Goal: Task Accomplishment & Management: Manage account settings

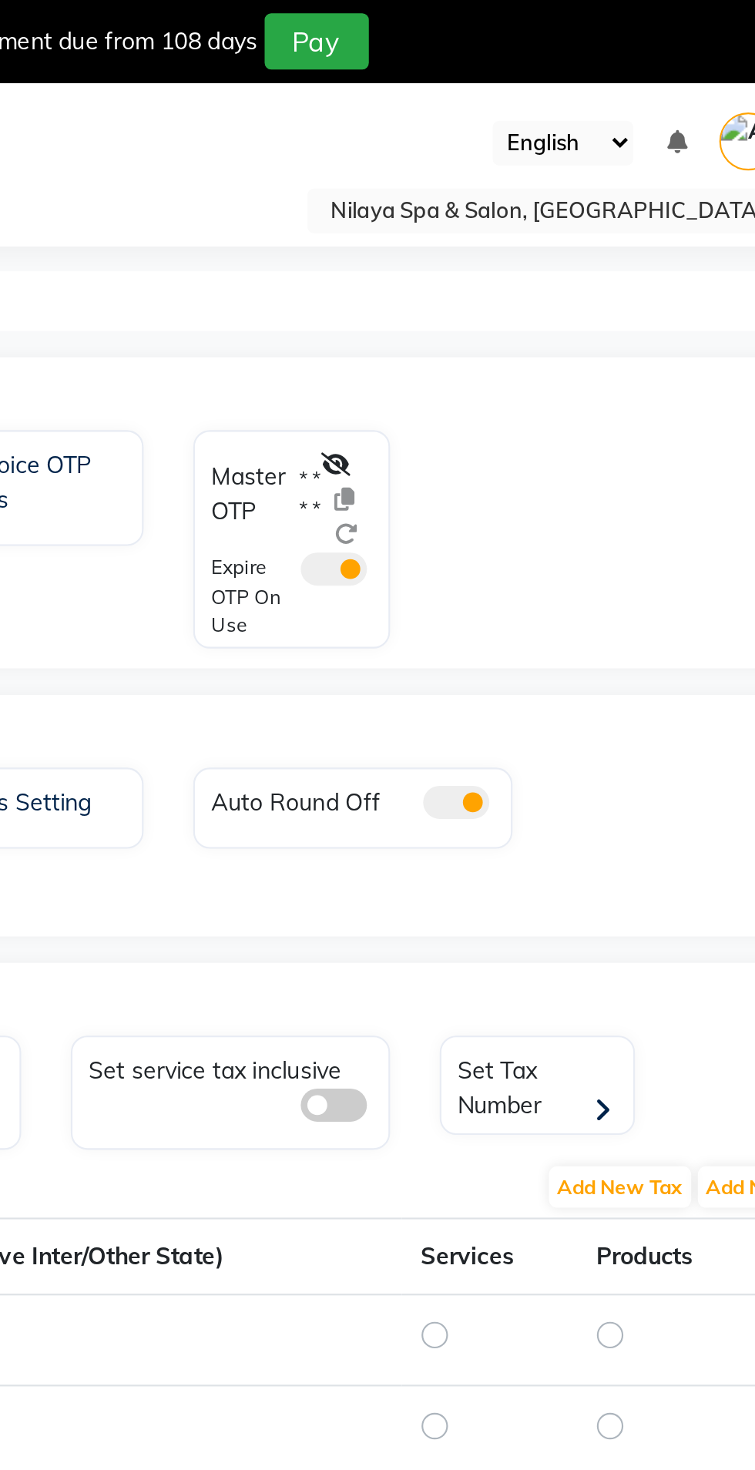
click at [485, 217] on icon at bounding box center [479, 216] width 14 height 11
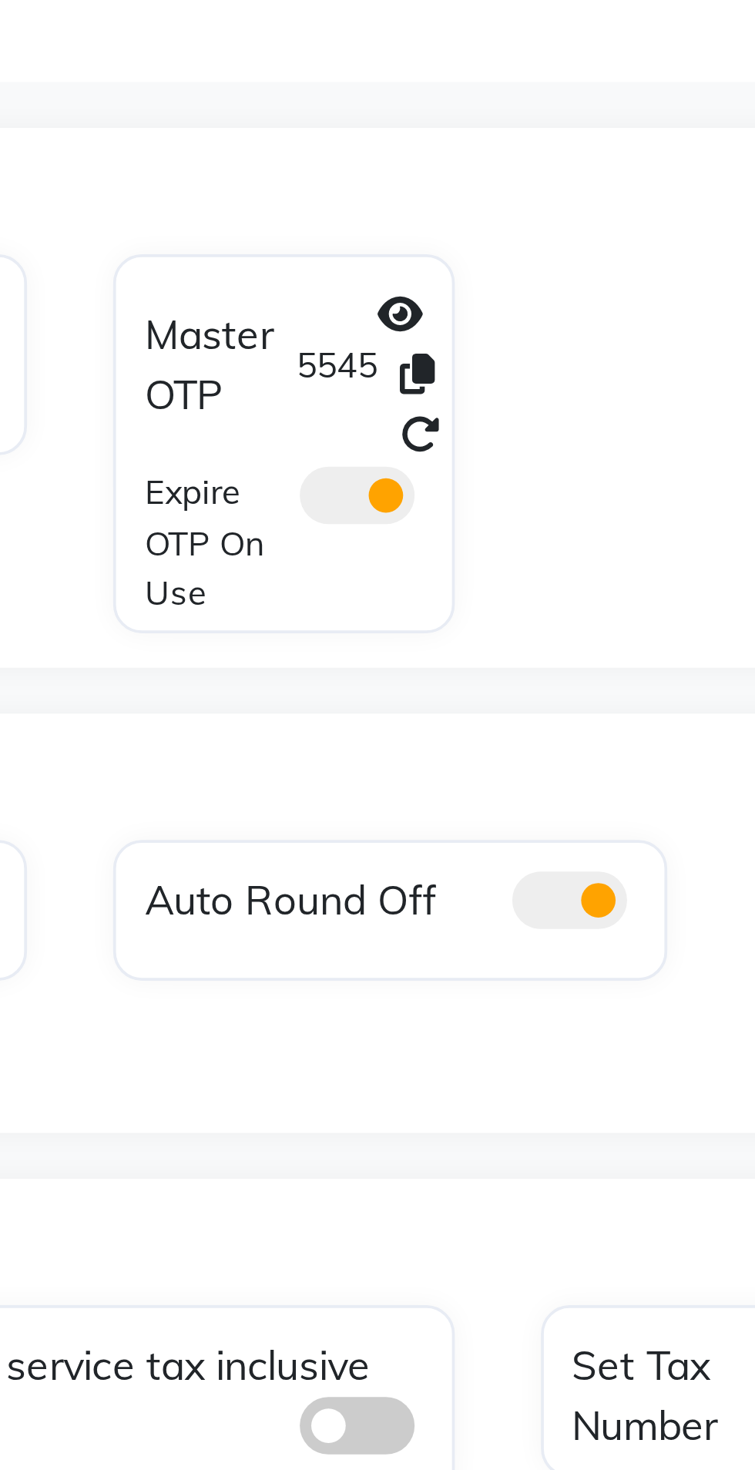
click at [496, 235] on icon at bounding box center [493, 232] width 9 height 11
click at [487, 267] on span at bounding box center [477, 264] width 31 height 15
click at [462, 267] on input "checkbox" at bounding box center [462, 267] width 0 height 0
click at [486, 267] on span at bounding box center [477, 264] width 31 height 15
click at [462, 267] on input "checkbox" at bounding box center [462, 267] width 0 height 0
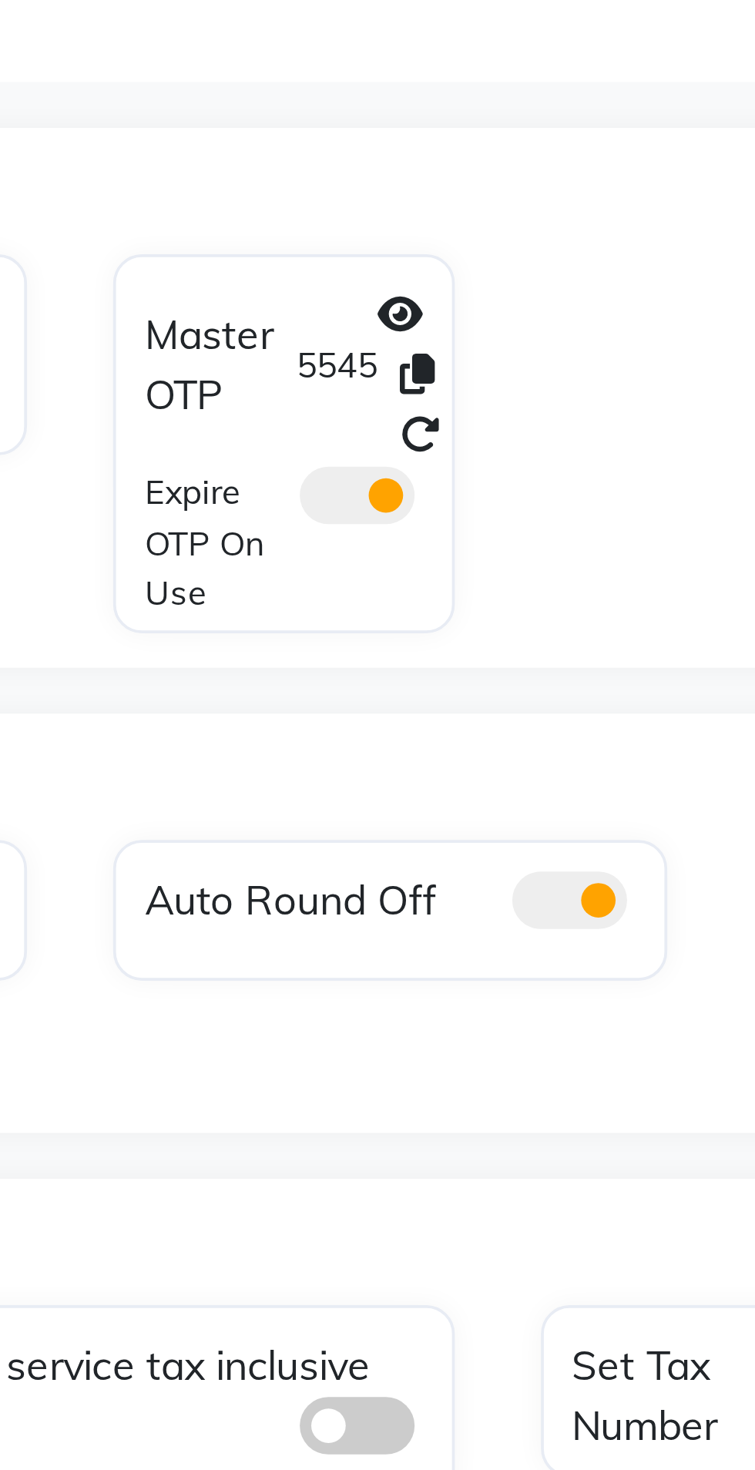
click at [499, 250] on icon at bounding box center [494, 249] width 11 height 11
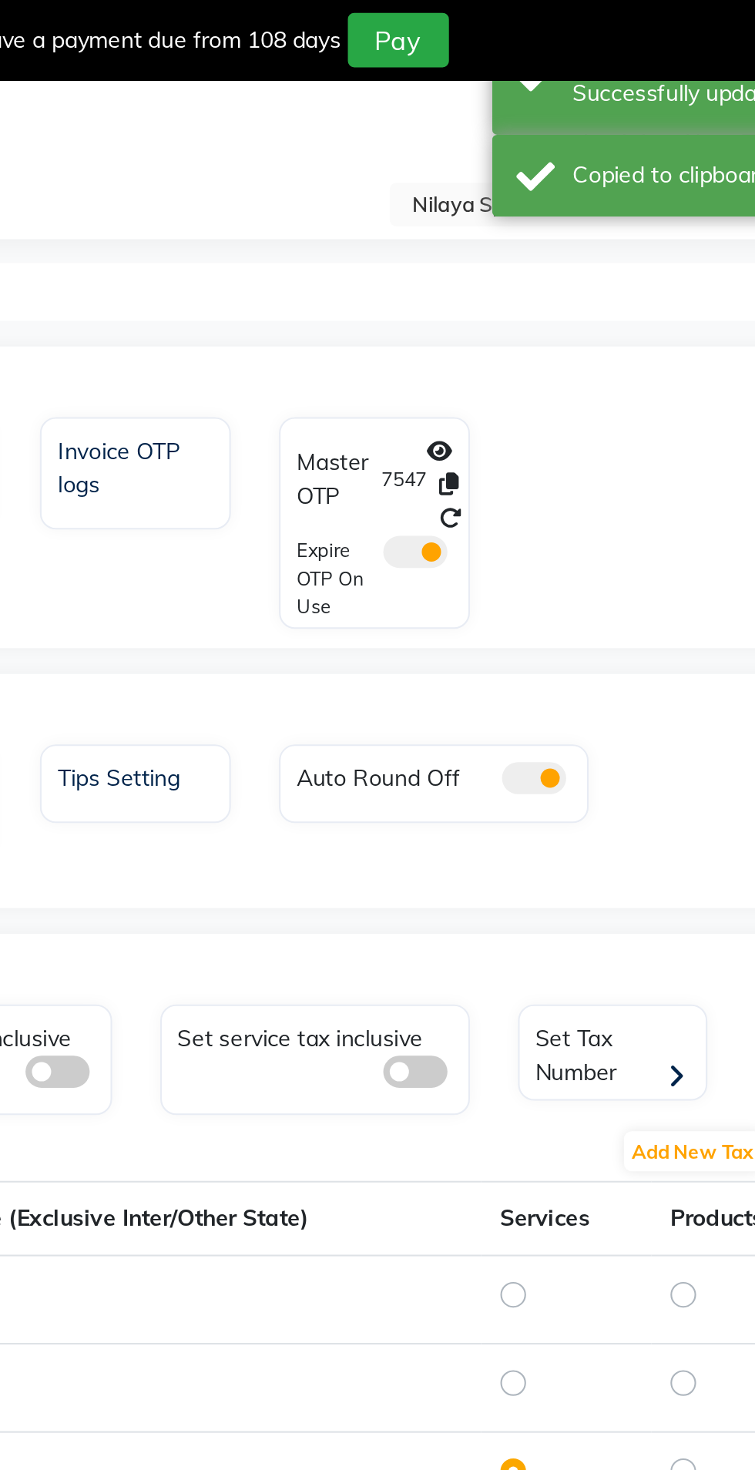
click at [497, 249] on icon at bounding box center [494, 249] width 11 height 11
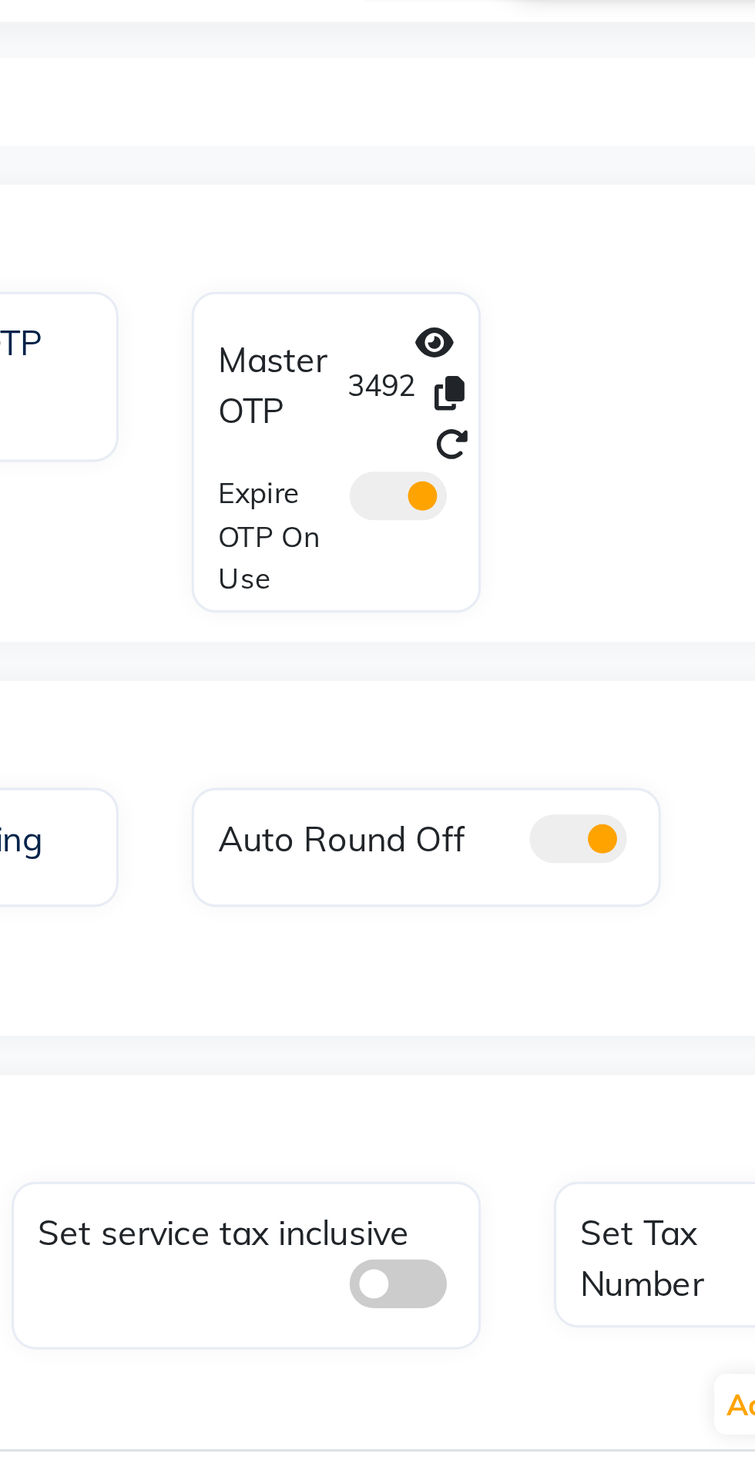
click at [499, 230] on icon at bounding box center [493, 232] width 9 height 11
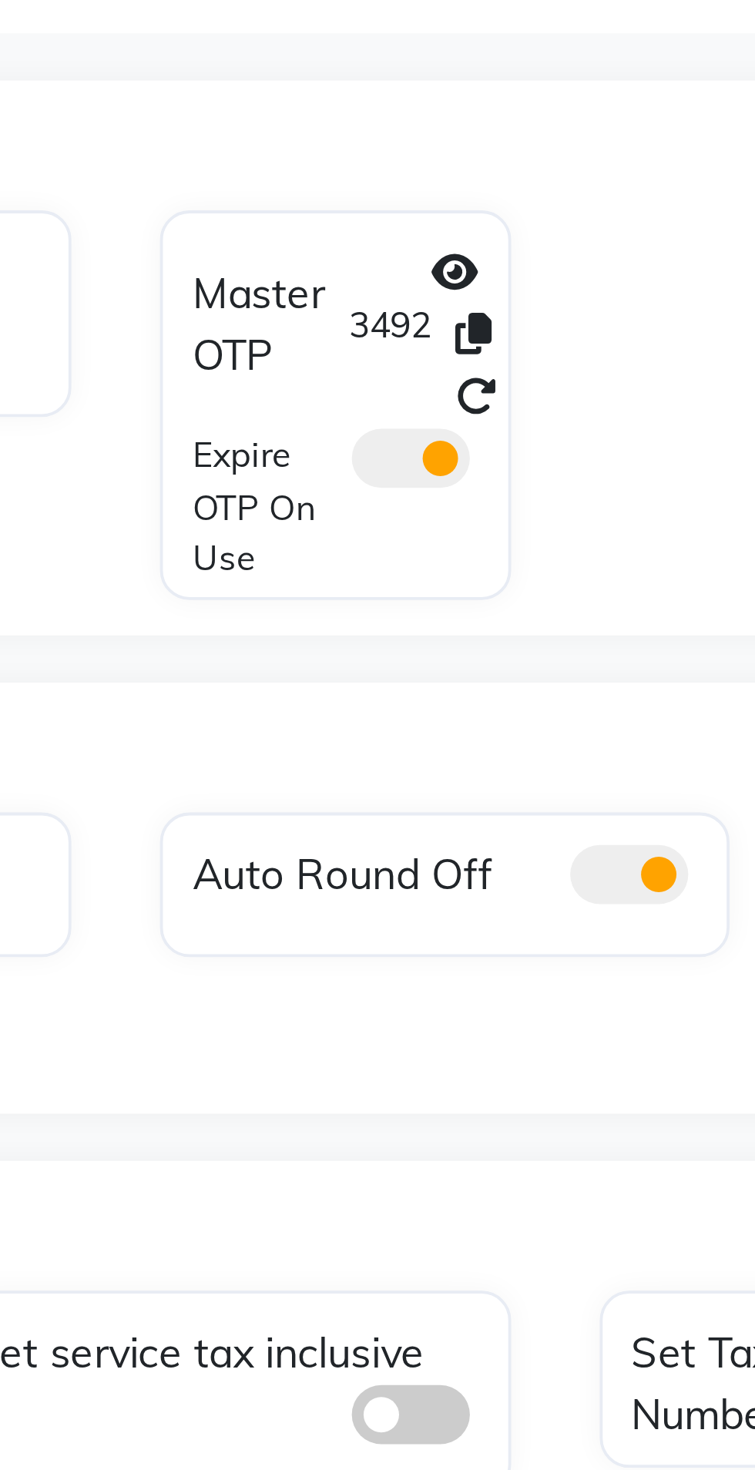
click at [499, 250] on icon at bounding box center [494, 249] width 11 height 11
click at [498, 249] on icon at bounding box center [494, 249] width 11 height 11
click at [497, 231] on icon at bounding box center [493, 232] width 9 height 11
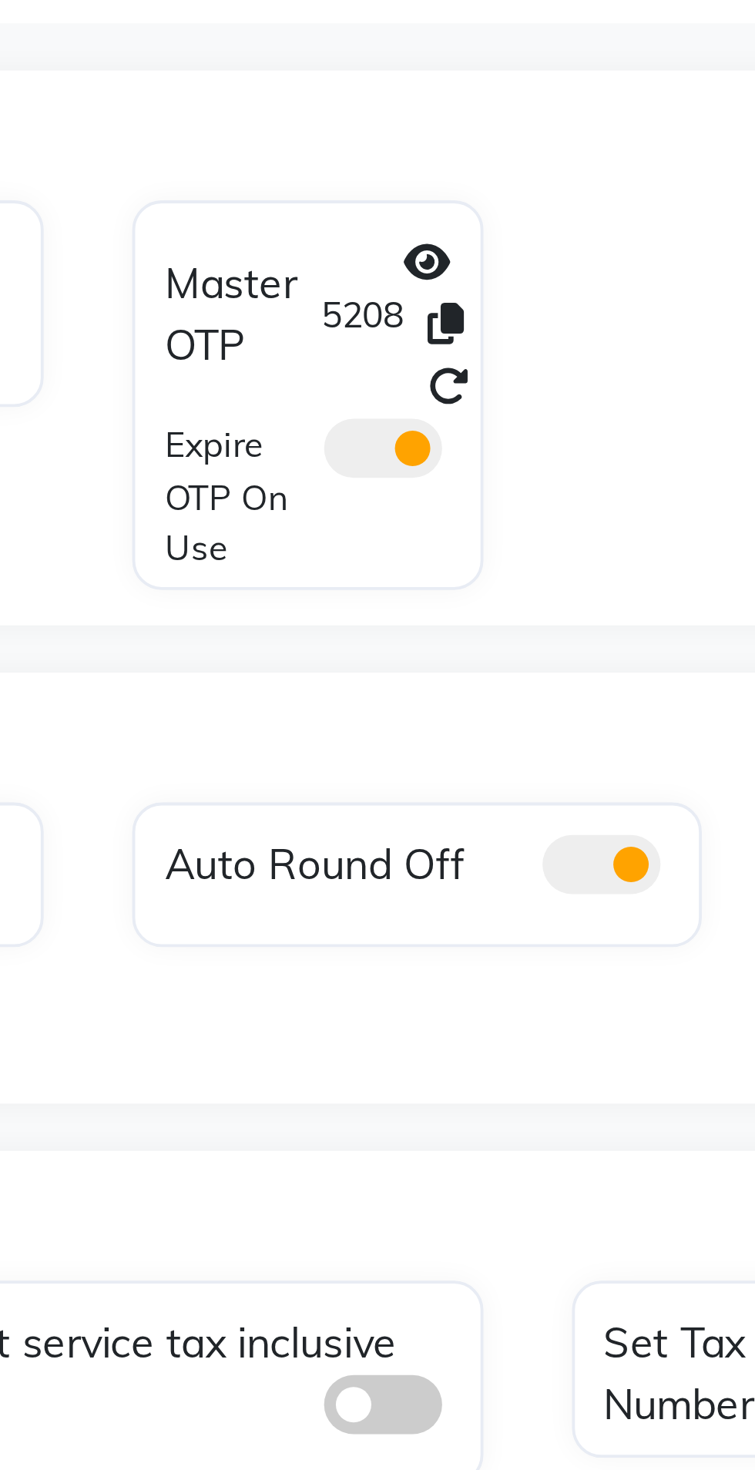
click at [540, 289] on div "Invoice OTP Redeem OTP Invoice OTP logs Master OTP 5208 Expire OTP On Use" at bounding box center [400, 254] width 687 height 108
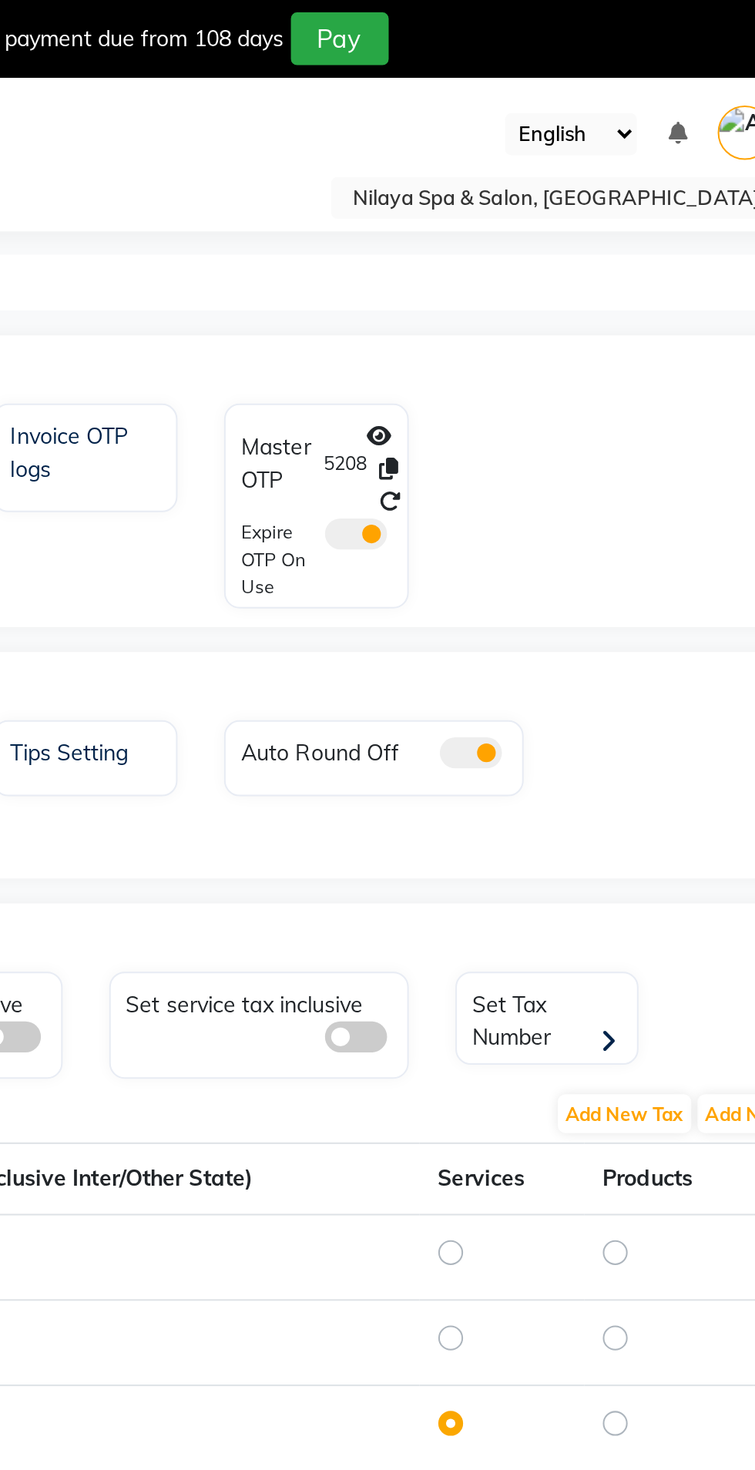
click at [623, 95] on input "text" at bounding box center [584, 99] width 223 height 15
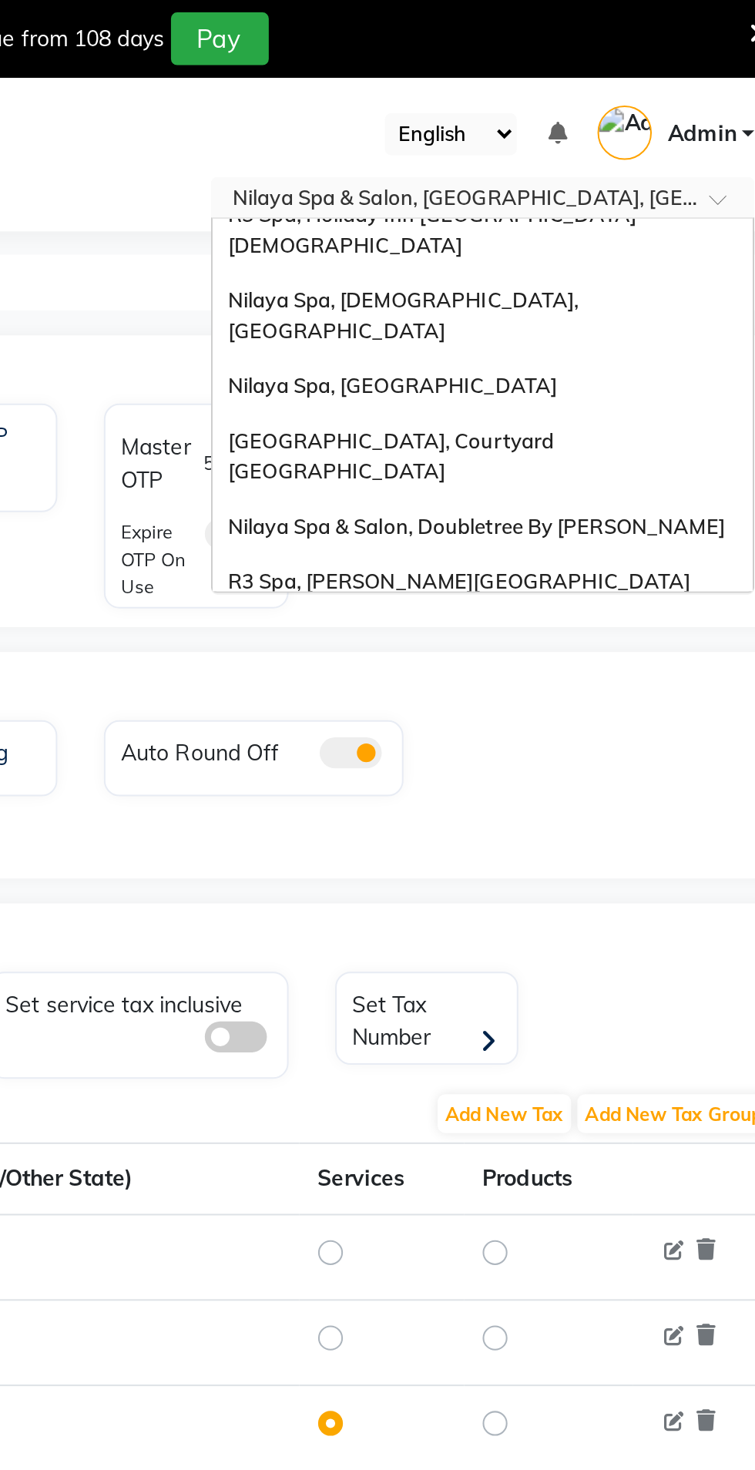
scroll to position [322, 0]
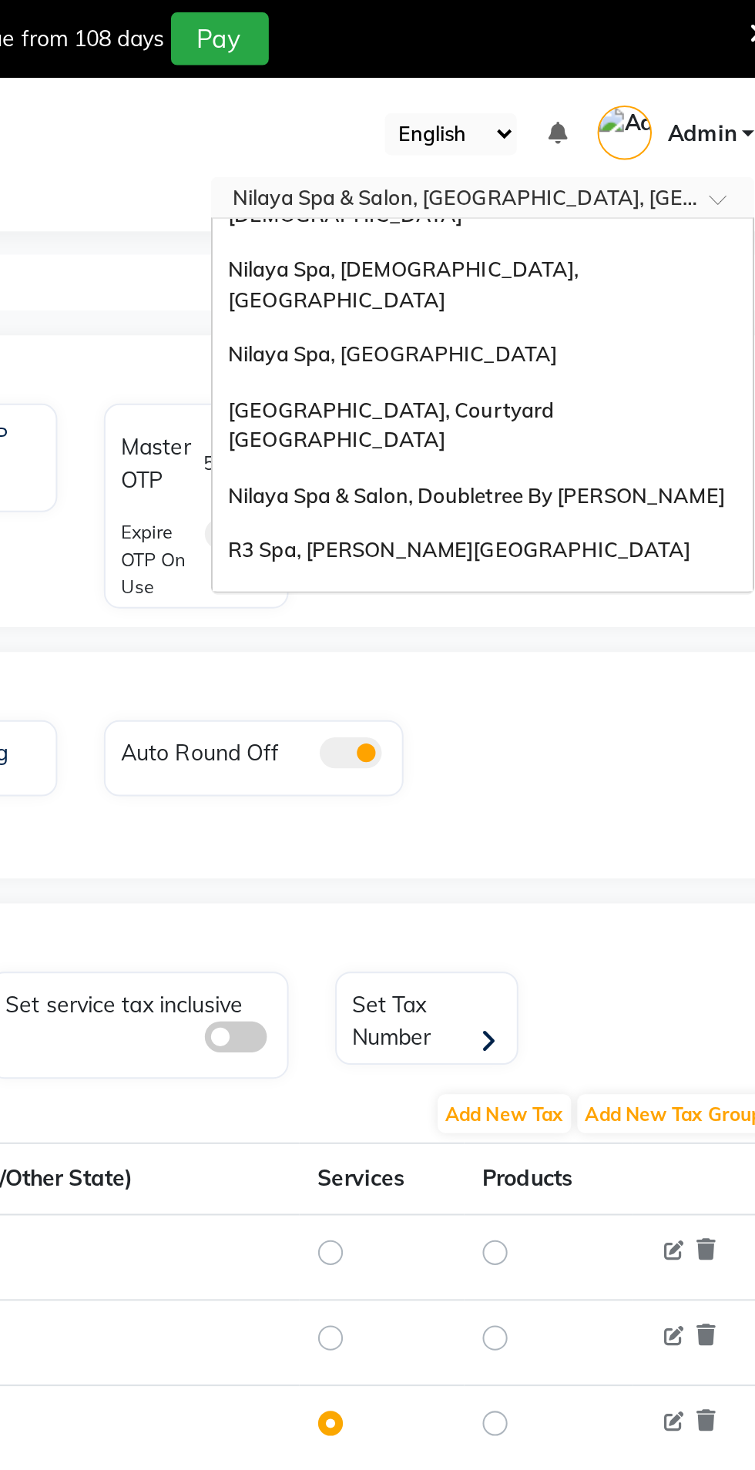
click at [680, 364] on span "Nilaya Spa & Salon, [GEOGRAPHIC_DATA], [GEOGRAPHIC_DATA]" at bounding box center [577, 378] width 207 height 28
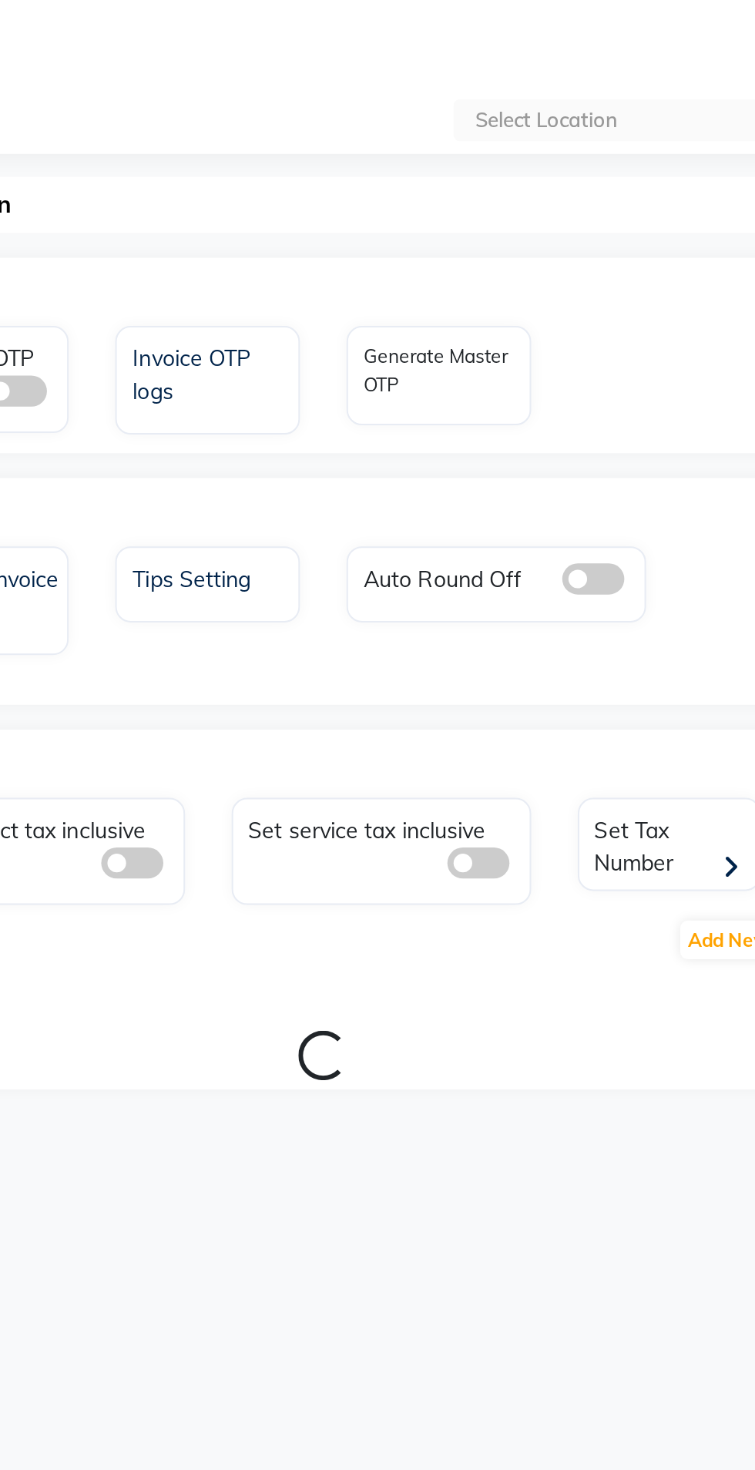
select select "en"
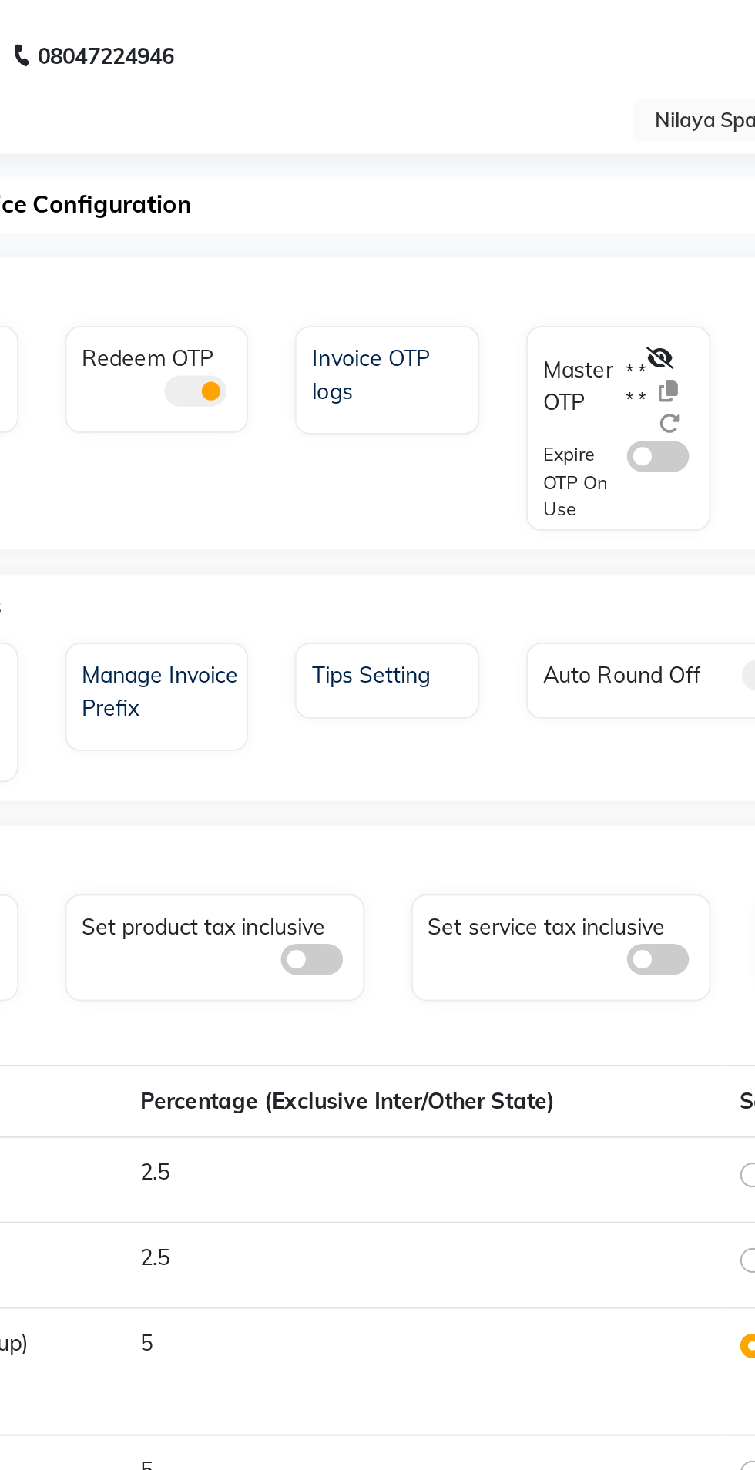
click at [483, 179] on icon at bounding box center [479, 178] width 14 height 11
click at [480, 229] on span at bounding box center [477, 226] width 31 height 15
click at [462, 229] on input "checkbox" at bounding box center [462, 229] width 0 height 0
click at [499, 210] on icon at bounding box center [494, 210] width 11 height 11
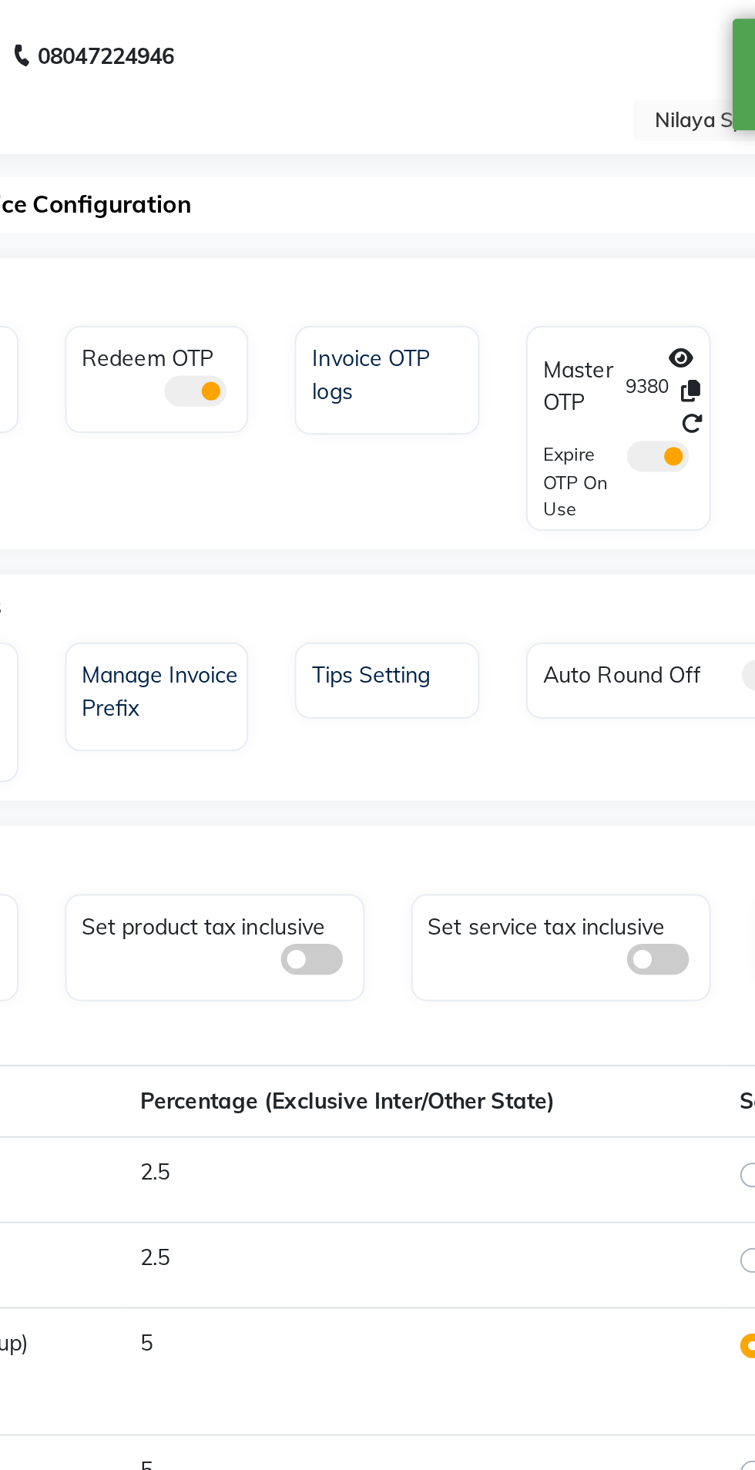
click at [496, 193] on icon at bounding box center [493, 194] width 9 height 11
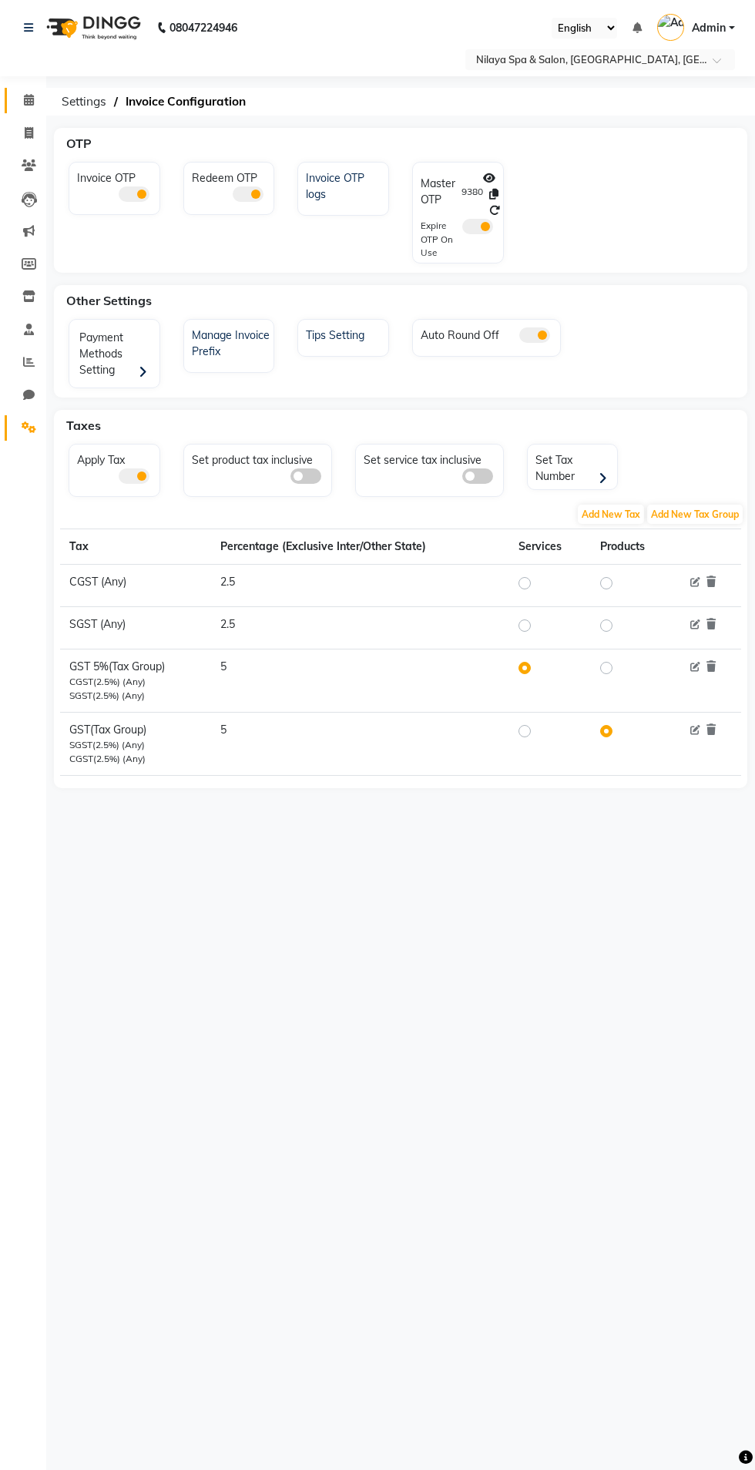
click at [25, 94] on icon at bounding box center [29, 100] width 10 height 12
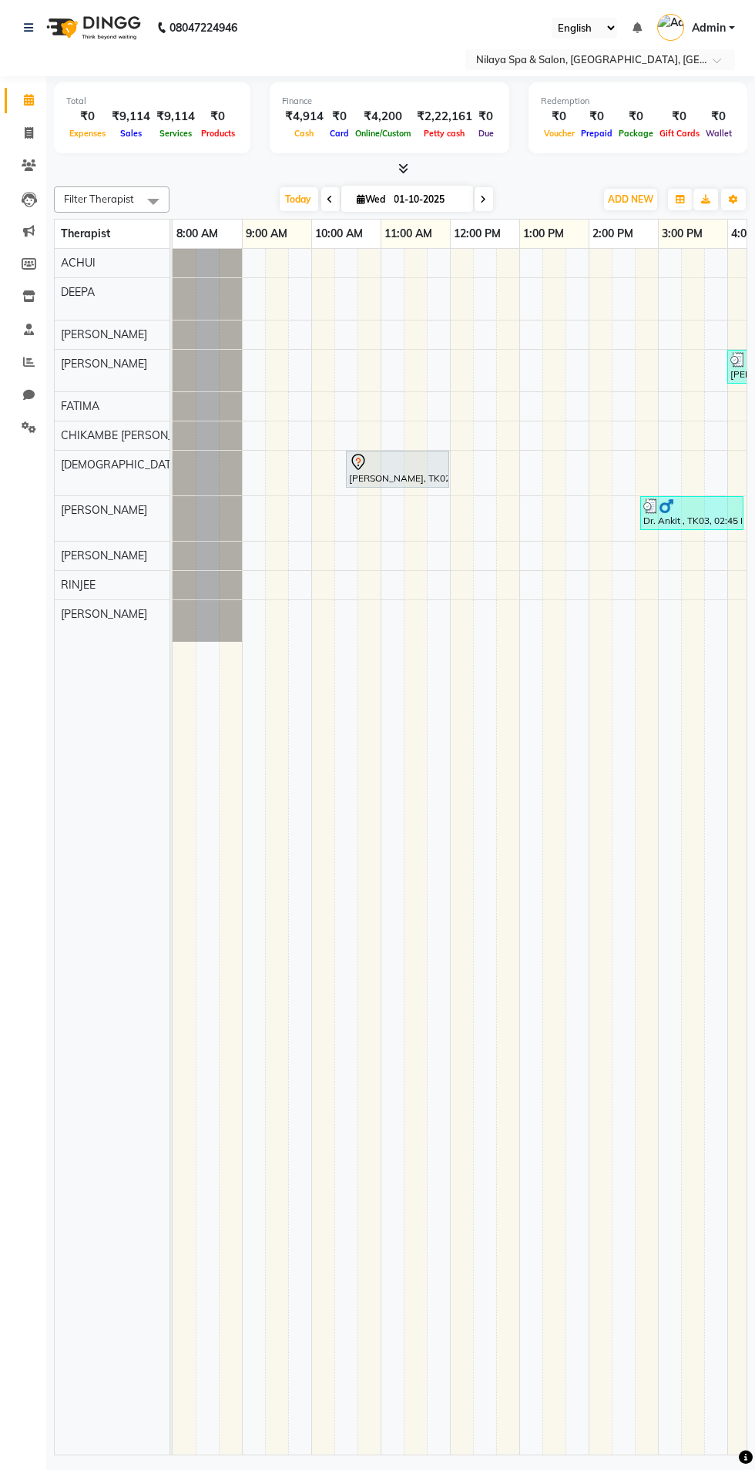
click at [405, 168] on icon at bounding box center [404, 169] width 10 height 12
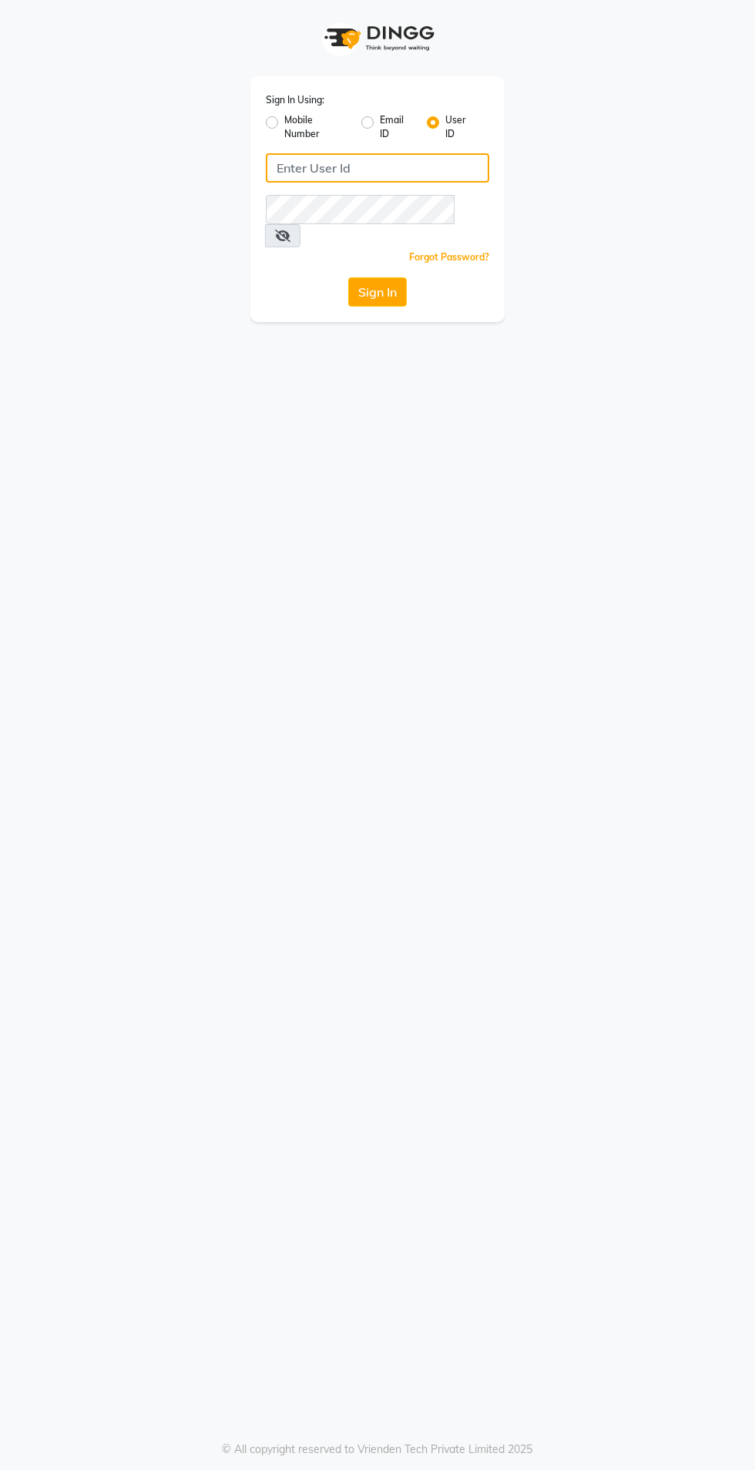
click at [277, 173] on input "Username" at bounding box center [377, 167] width 223 height 29
type input "r3naturals"
click at [348, 277] on button "Sign In" at bounding box center [377, 291] width 59 height 29
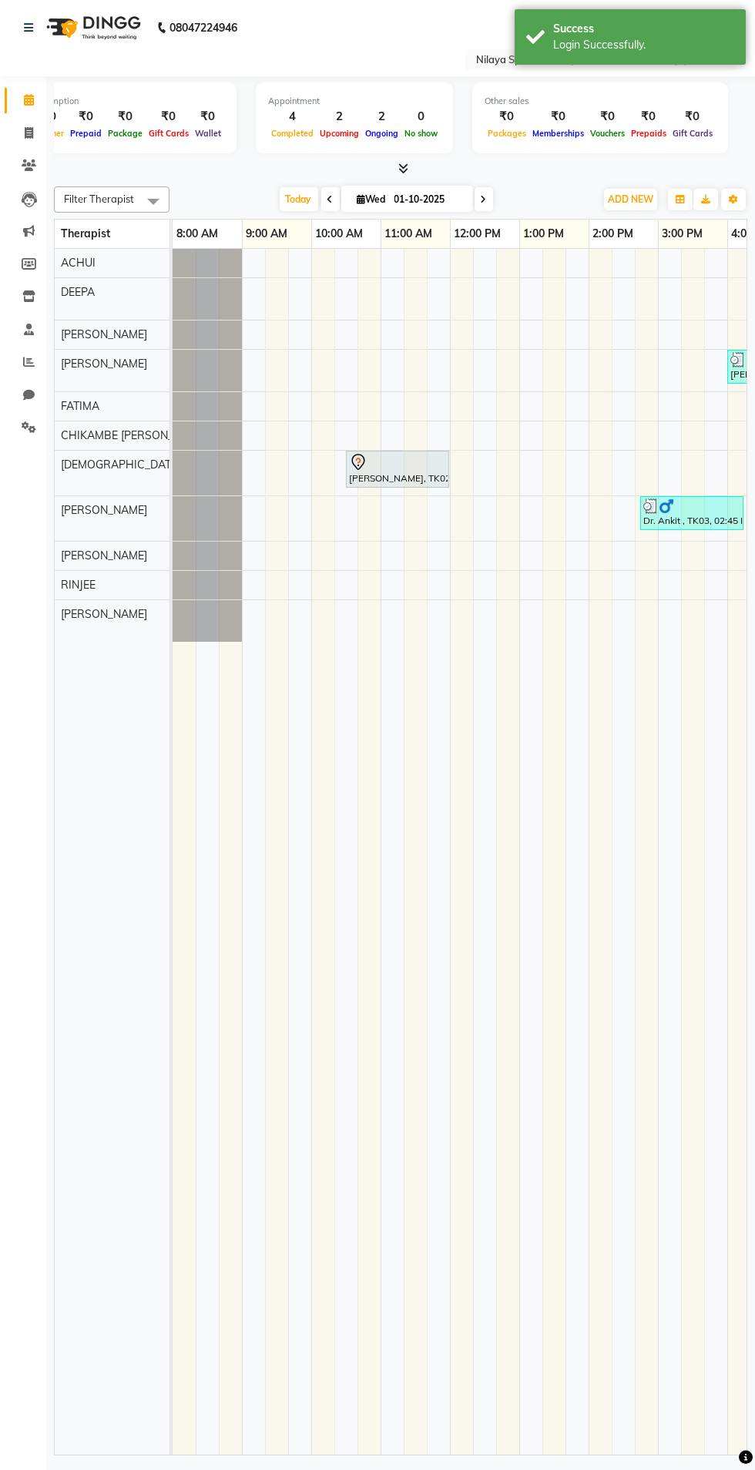
click at [481, 61] on input "text" at bounding box center [584, 60] width 223 height 15
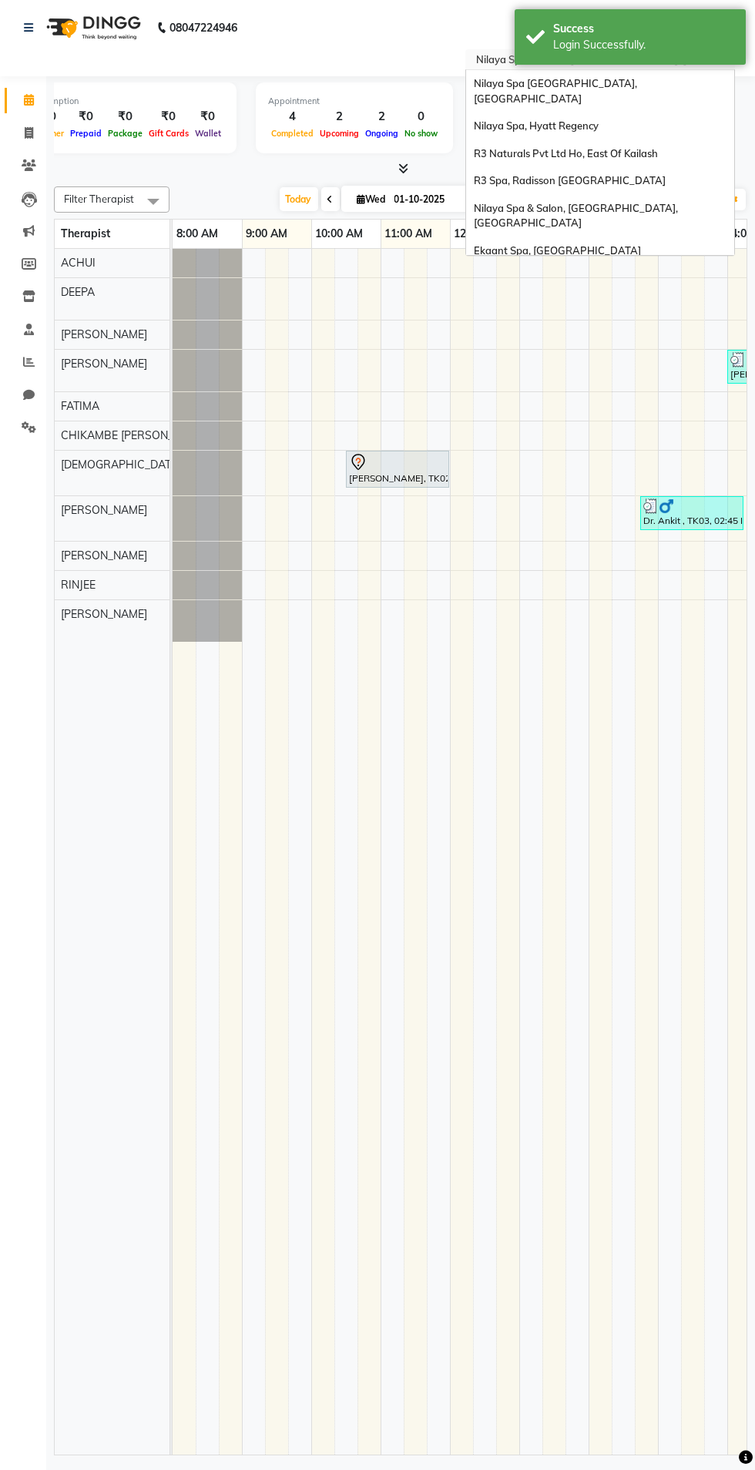
scroll to position [322, 0]
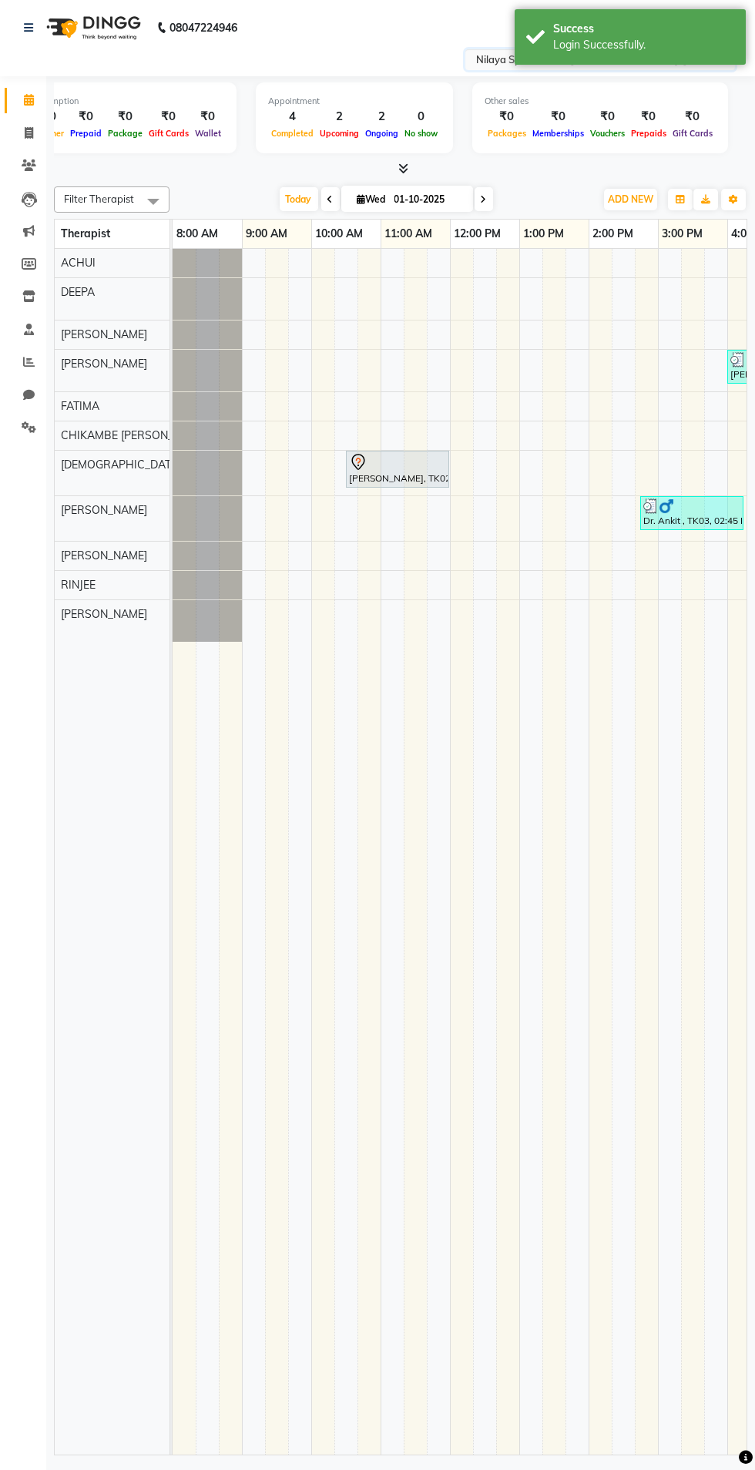
click at [144, 36] on img at bounding box center [92, 27] width 106 height 43
